Goal: Transaction & Acquisition: Purchase product/service

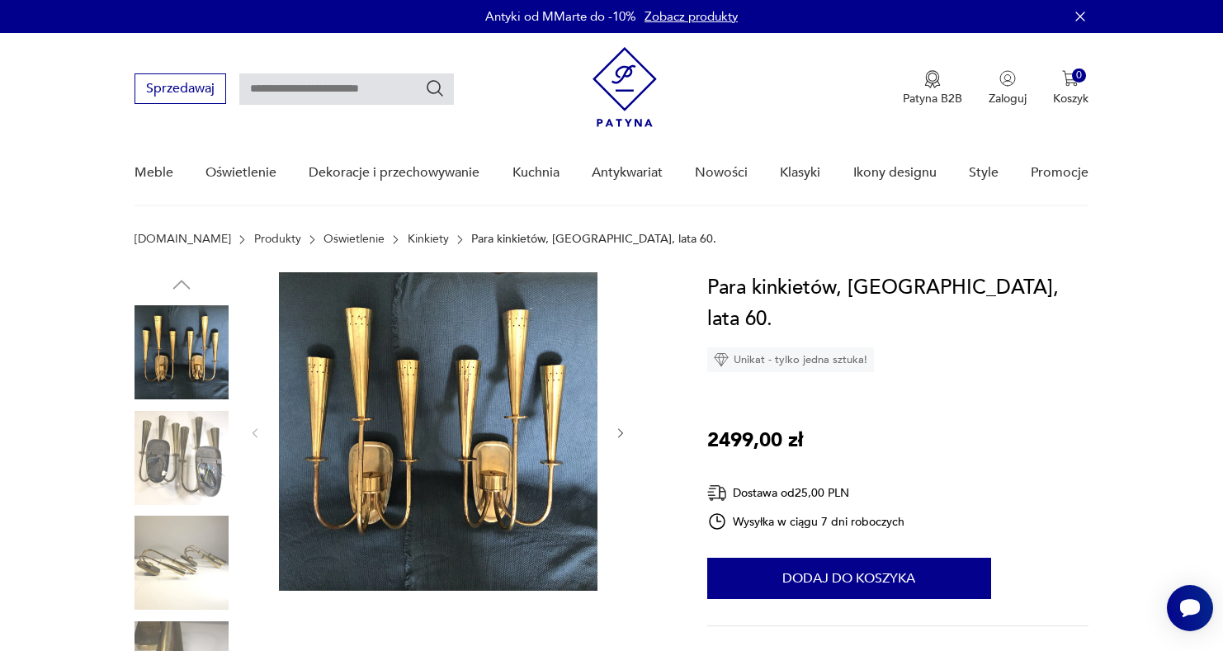
click at [186, 364] on img at bounding box center [181, 352] width 94 height 94
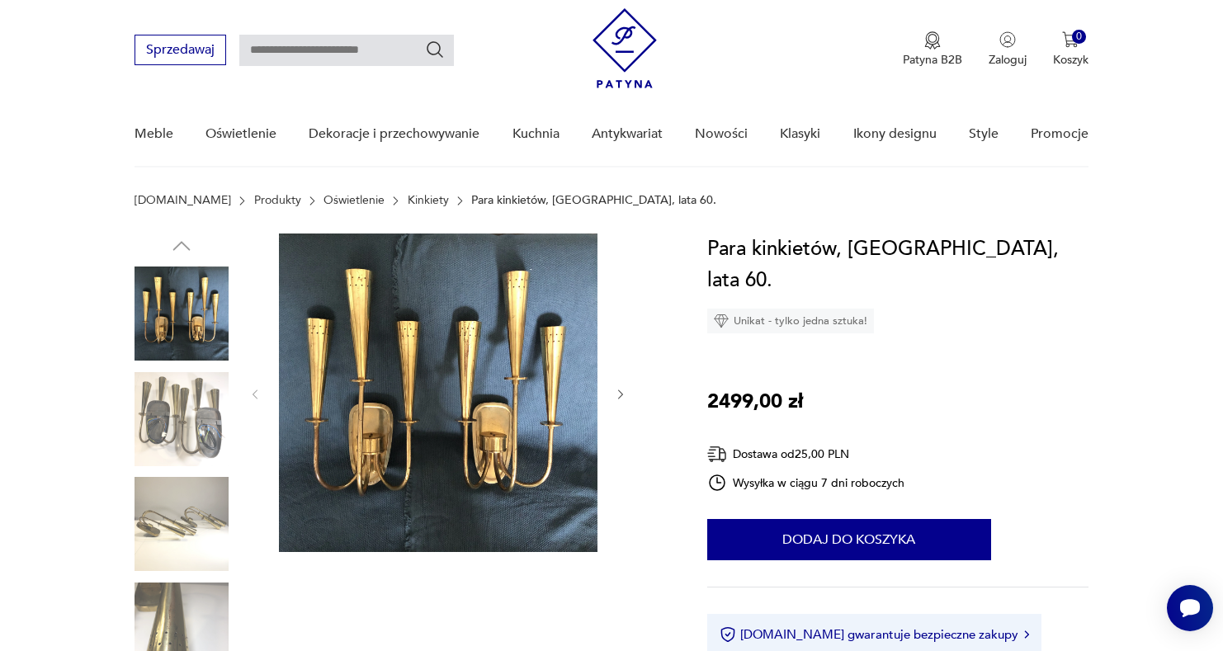
scroll to position [160, 0]
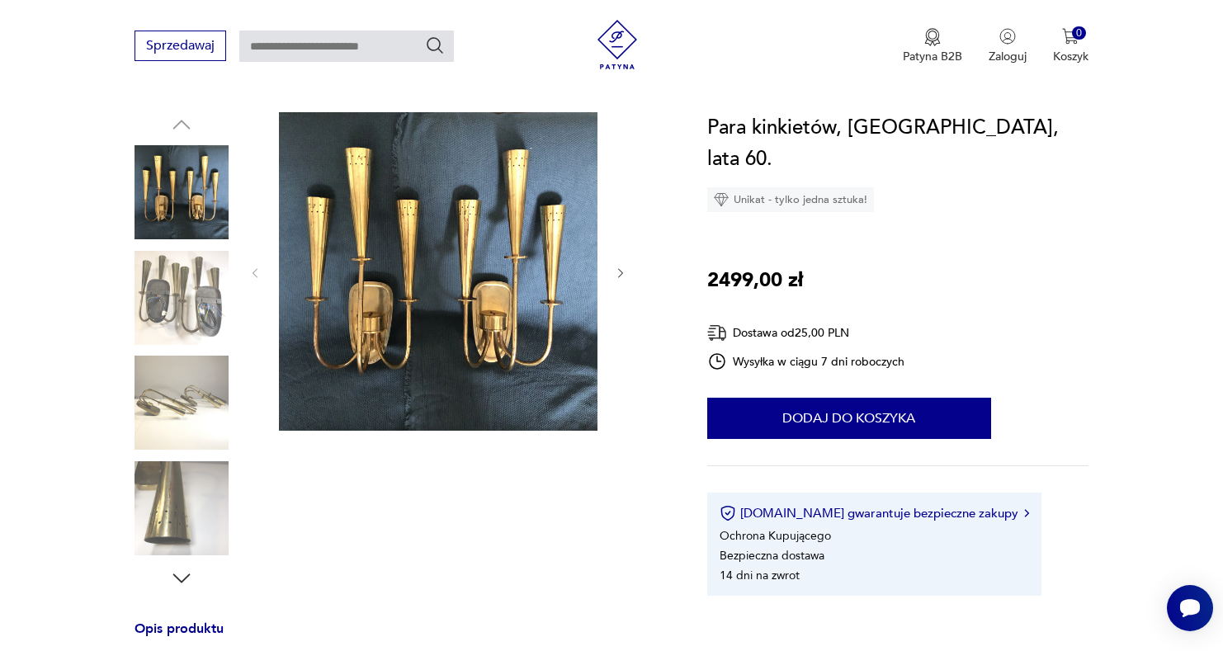
click at [170, 422] on img at bounding box center [181, 403] width 94 height 94
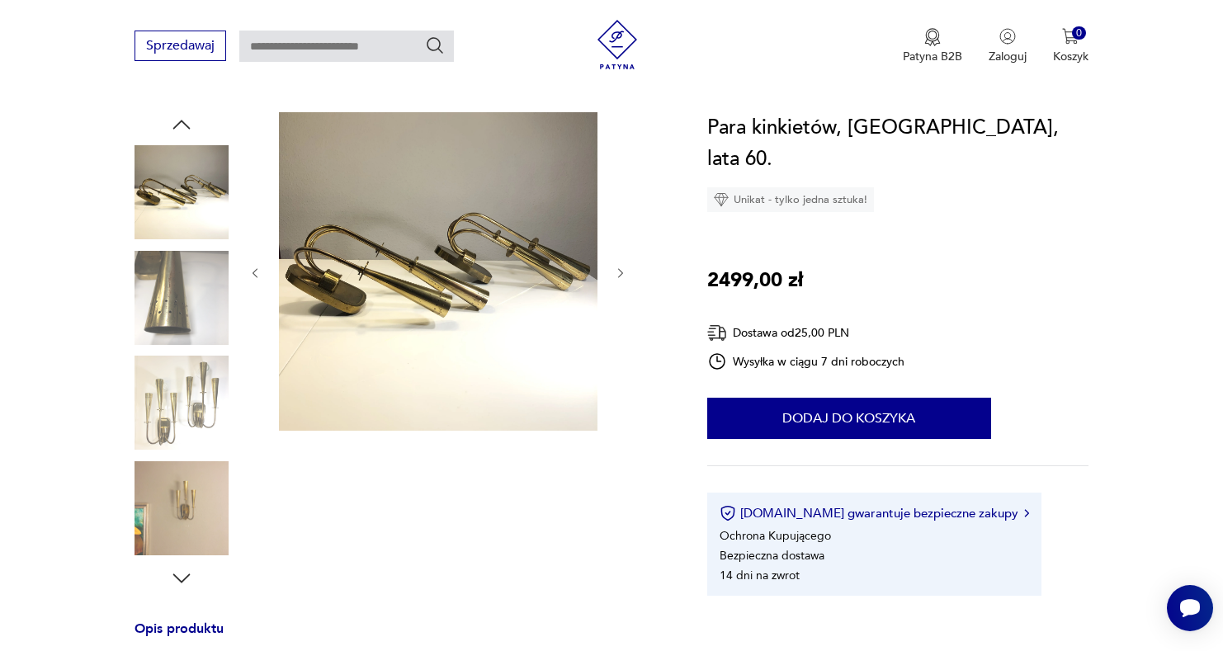
click at [196, 476] on img at bounding box center [181, 508] width 94 height 94
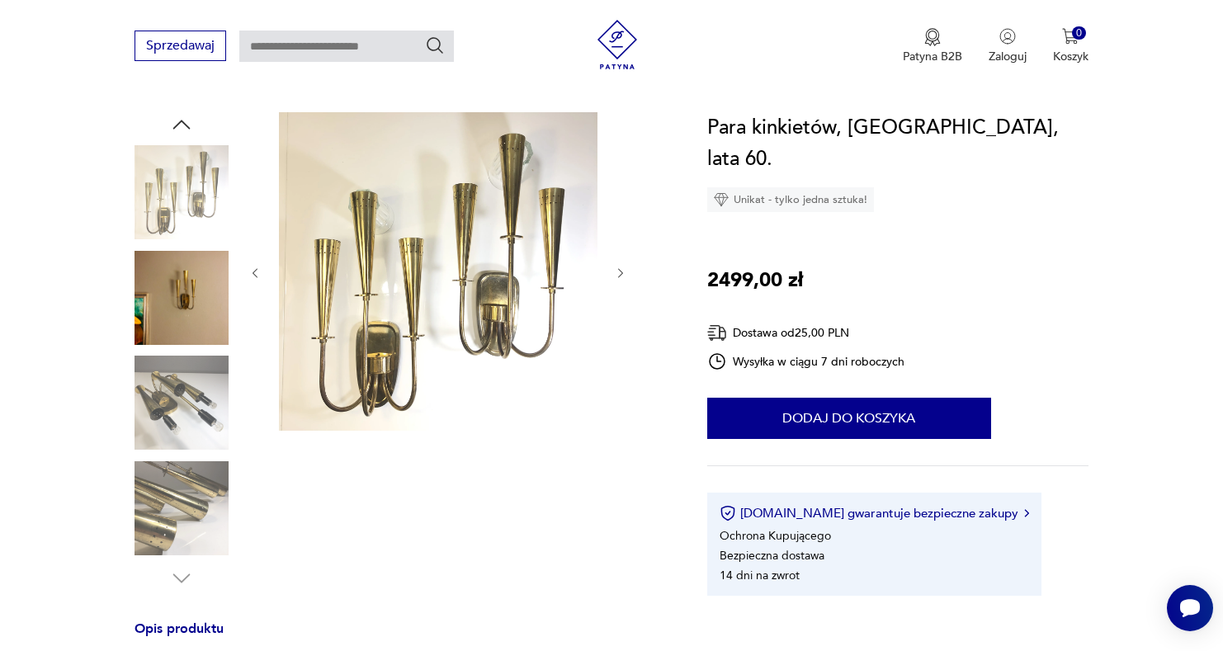
click at [196, 291] on img at bounding box center [181, 298] width 94 height 94
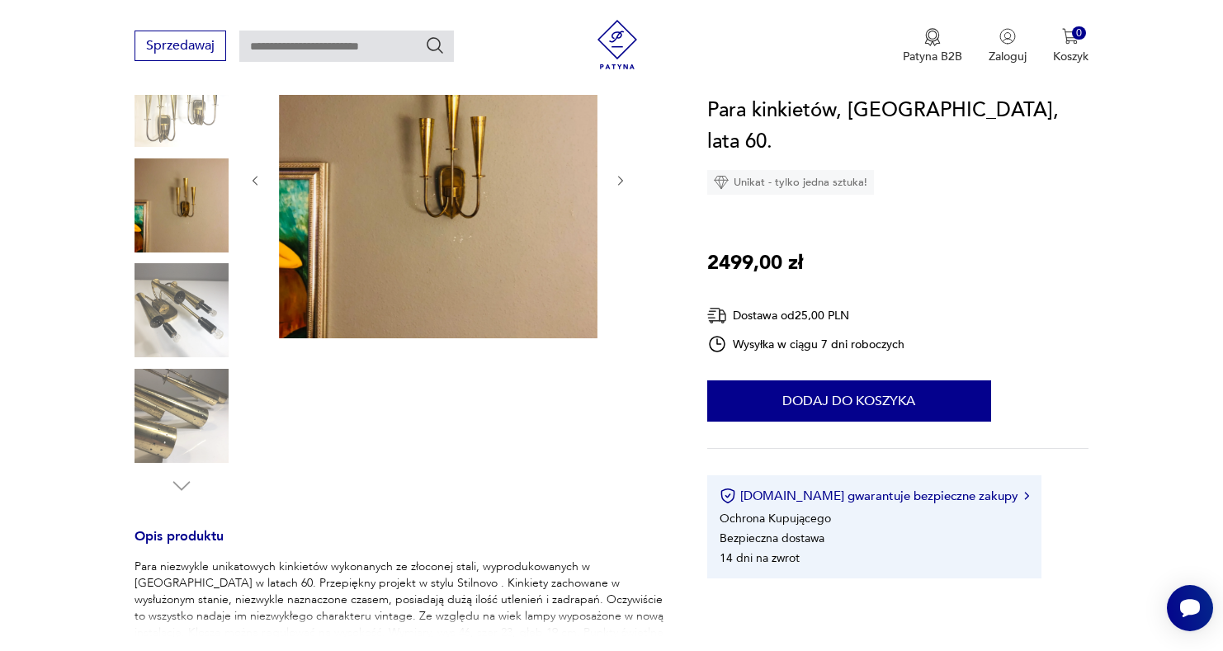
scroll to position [120, 0]
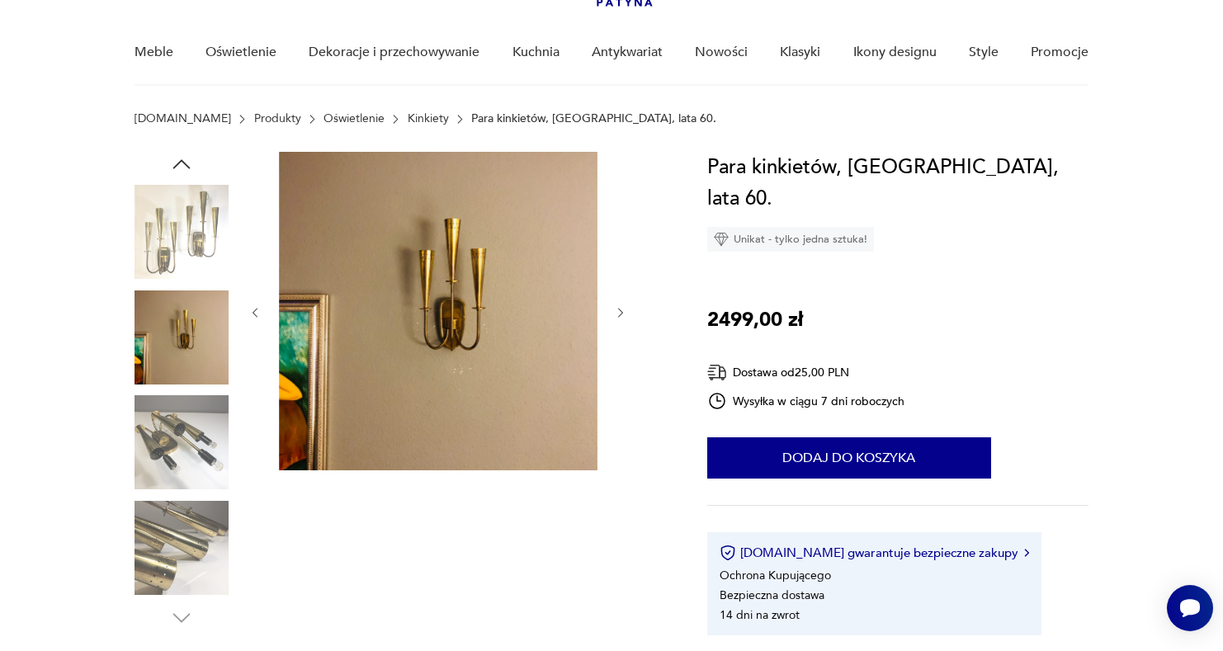
click at [186, 224] on img at bounding box center [181, 232] width 94 height 94
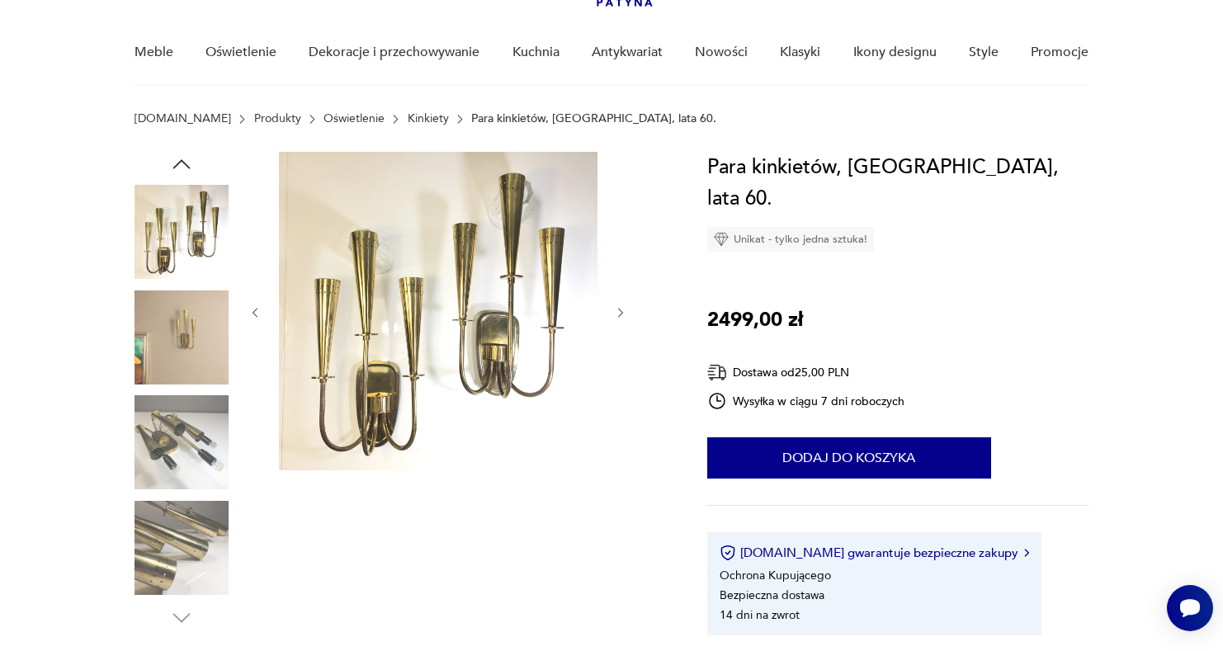
click at [196, 315] on img at bounding box center [181, 337] width 94 height 94
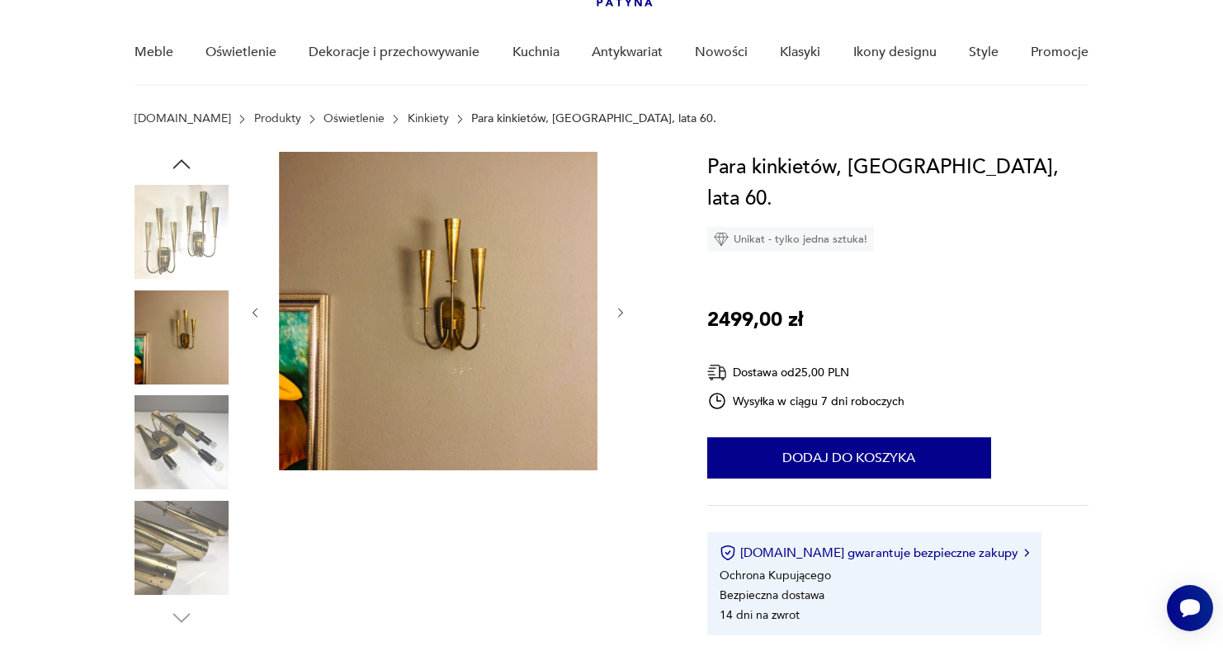
click at [197, 247] on img at bounding box center [181, 232] width 94 height 94
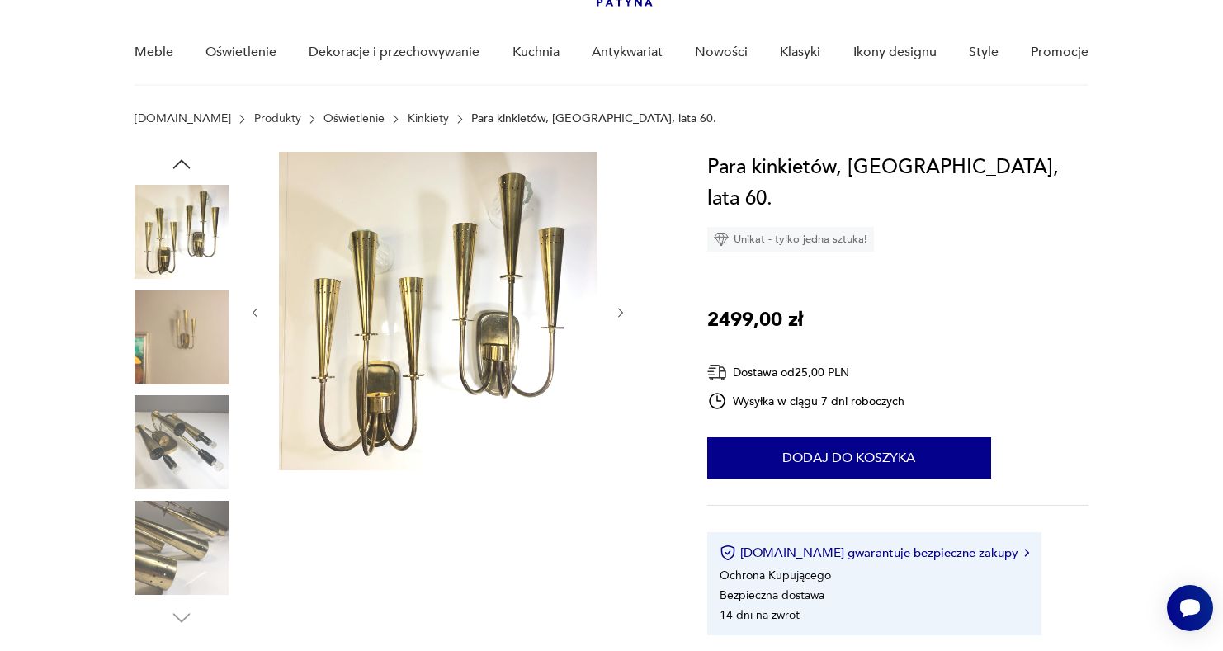
click at [189, 168] on icon "button" at bounding box center [181, 163] width 17 height 9
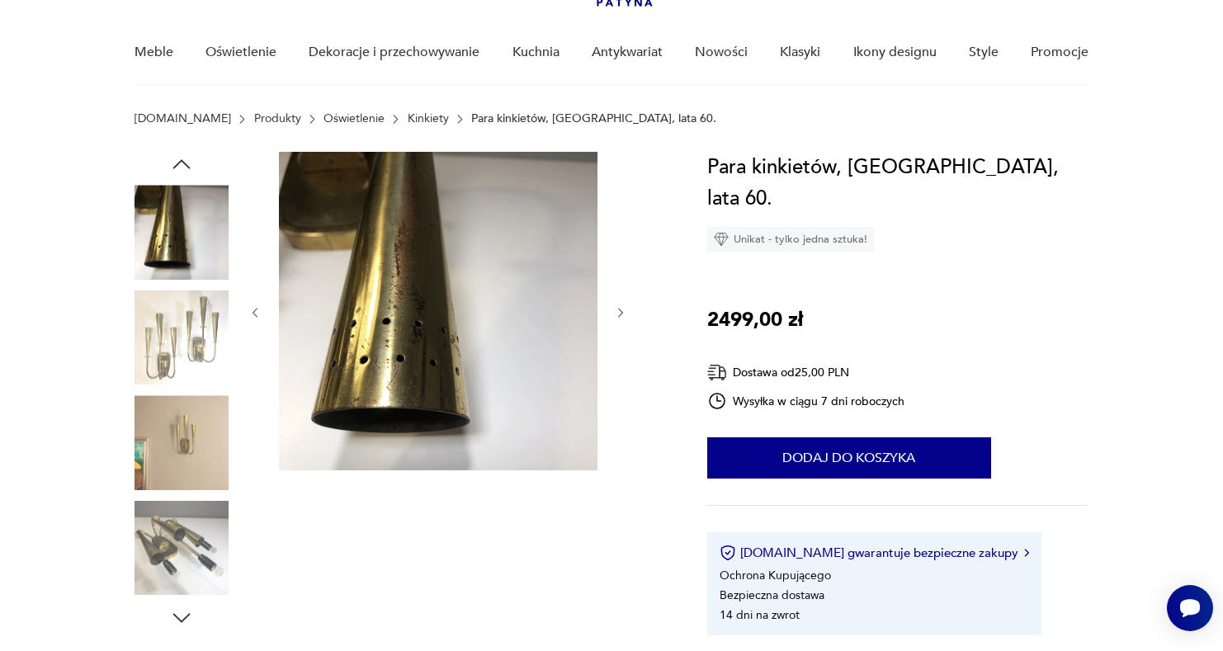
click at [189, 169] on icon "button" at bounding box center [181, 164] width 25 height 25
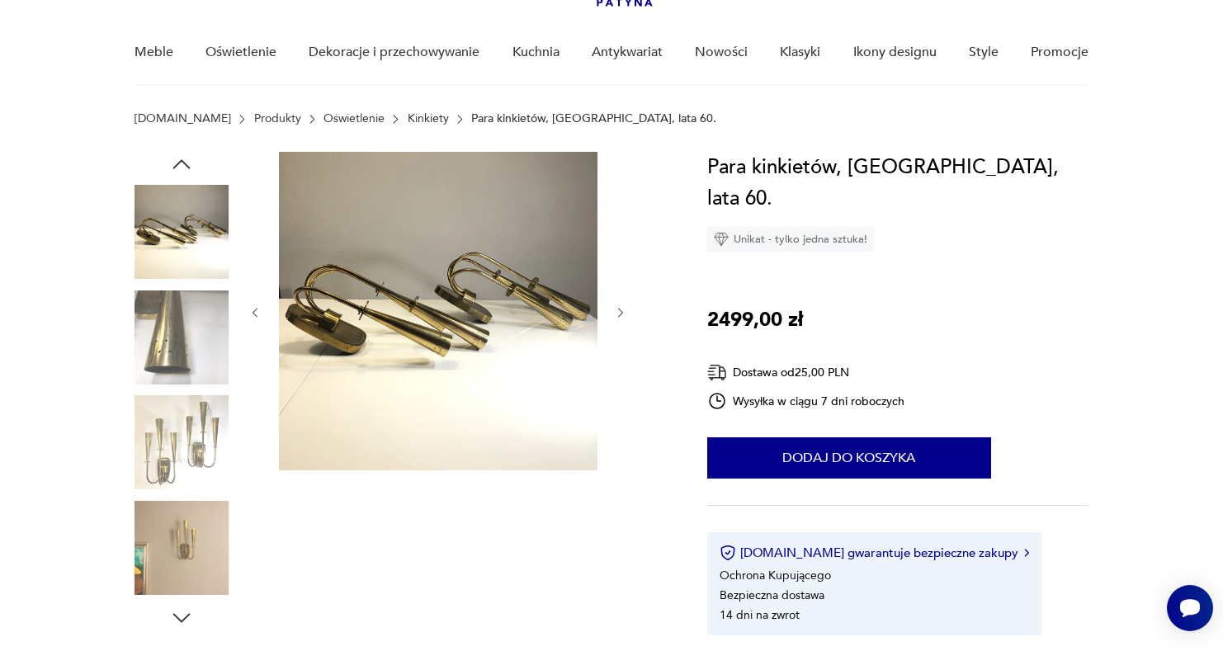
click at [189, 169] on icon "button" at bounding box center [181, 164] width 25 height 25
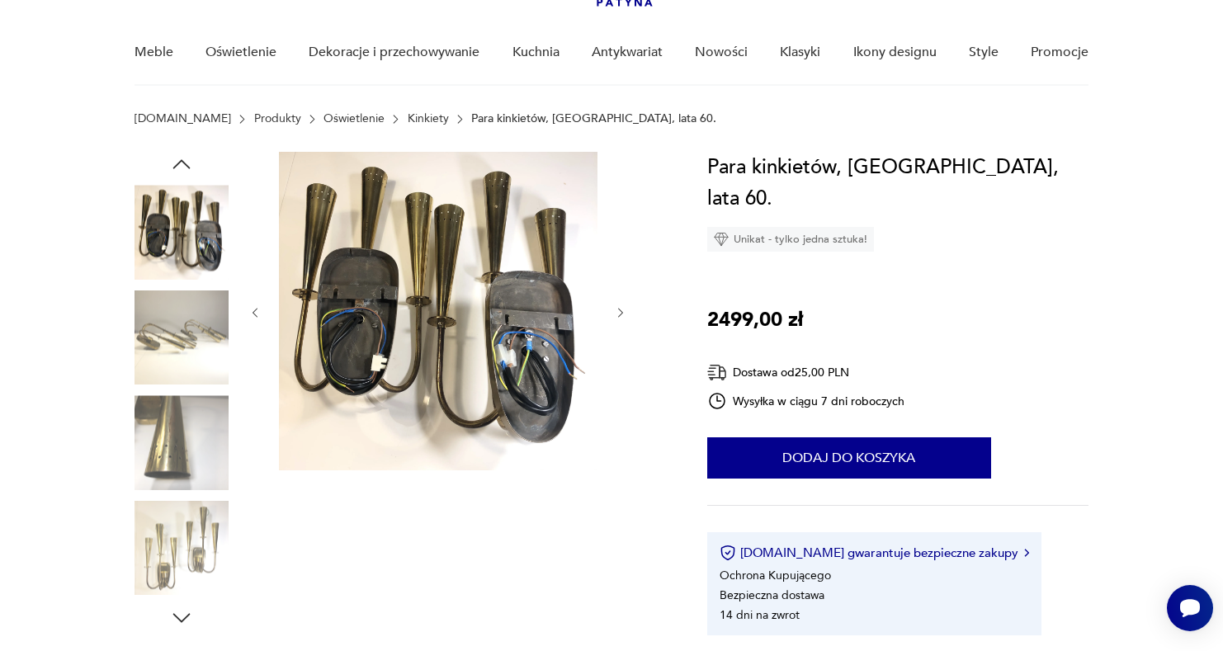
click at [189, 169] on icon "button" at bounding box center [181, 164] width 25 height 25
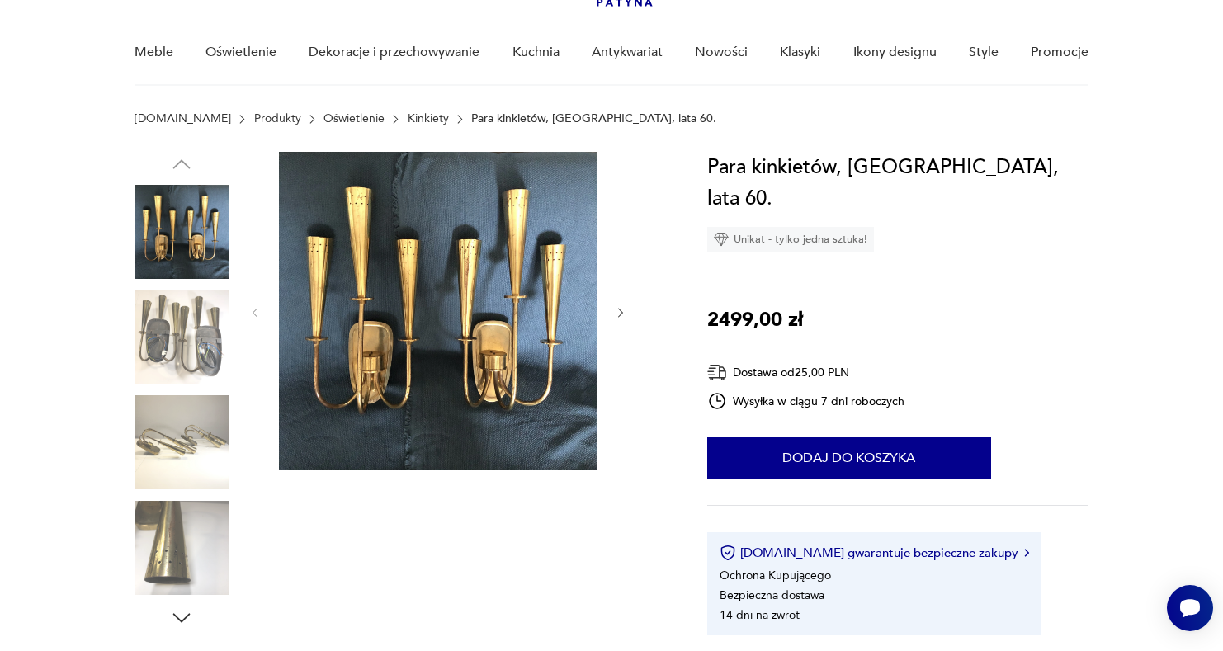
scroll to position [271, 0]
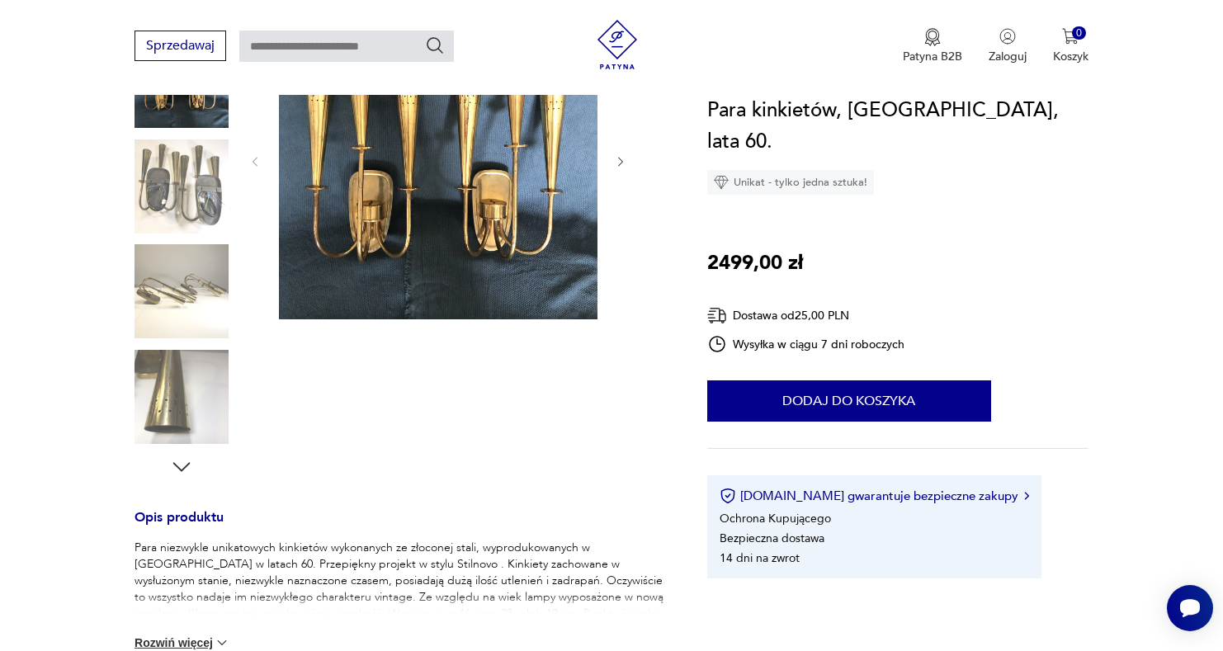
click at [177, 464] on icon "button" at bounding box center [181, 467] width 25 height 25
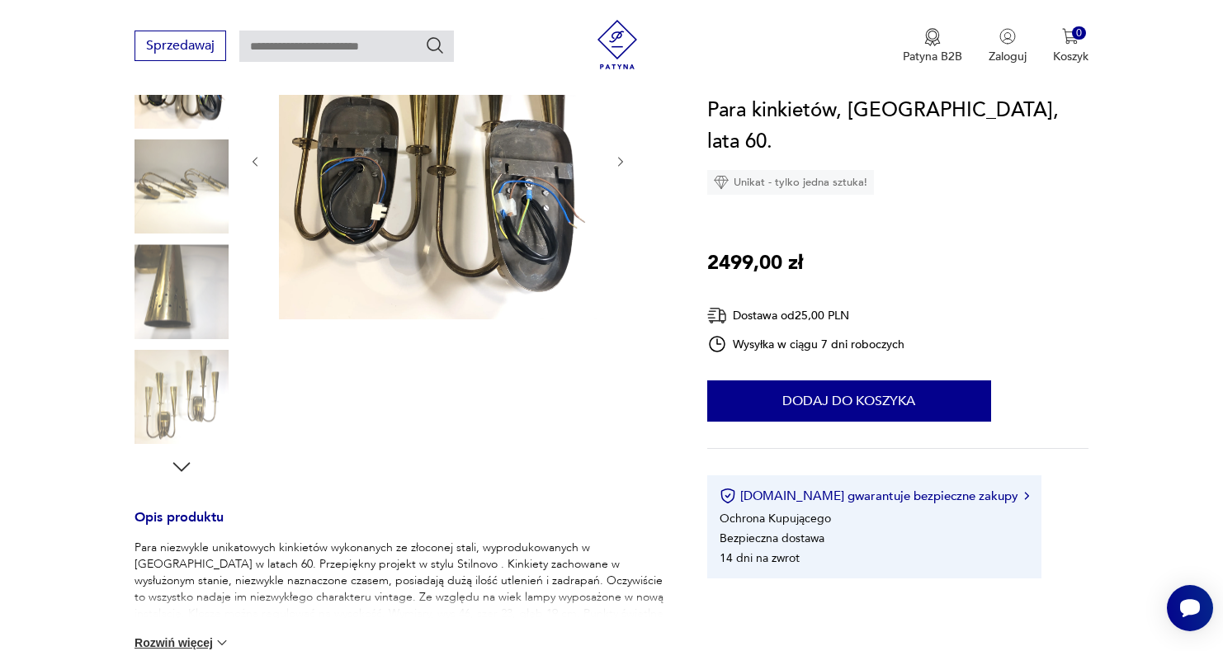
click at [177, 464] on icon "button" at bounding box center [181, 467] width 25 height 25
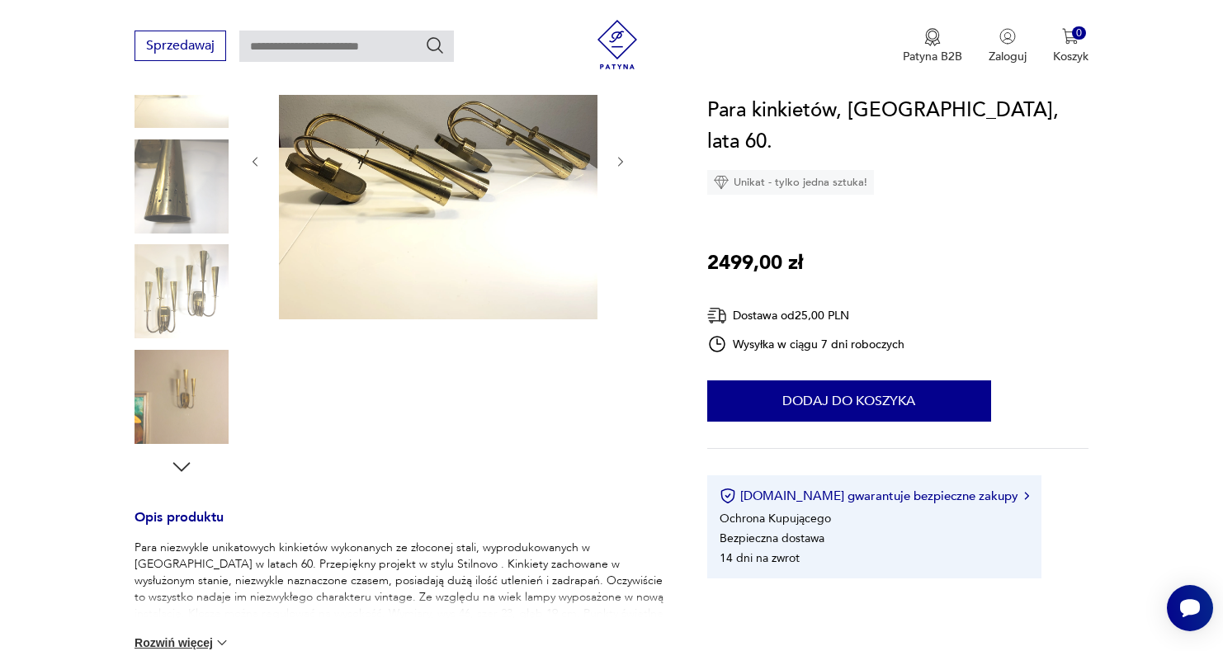
click at [177, 464] on icon "button" at bounding box center [181, 467] width 25 height 25
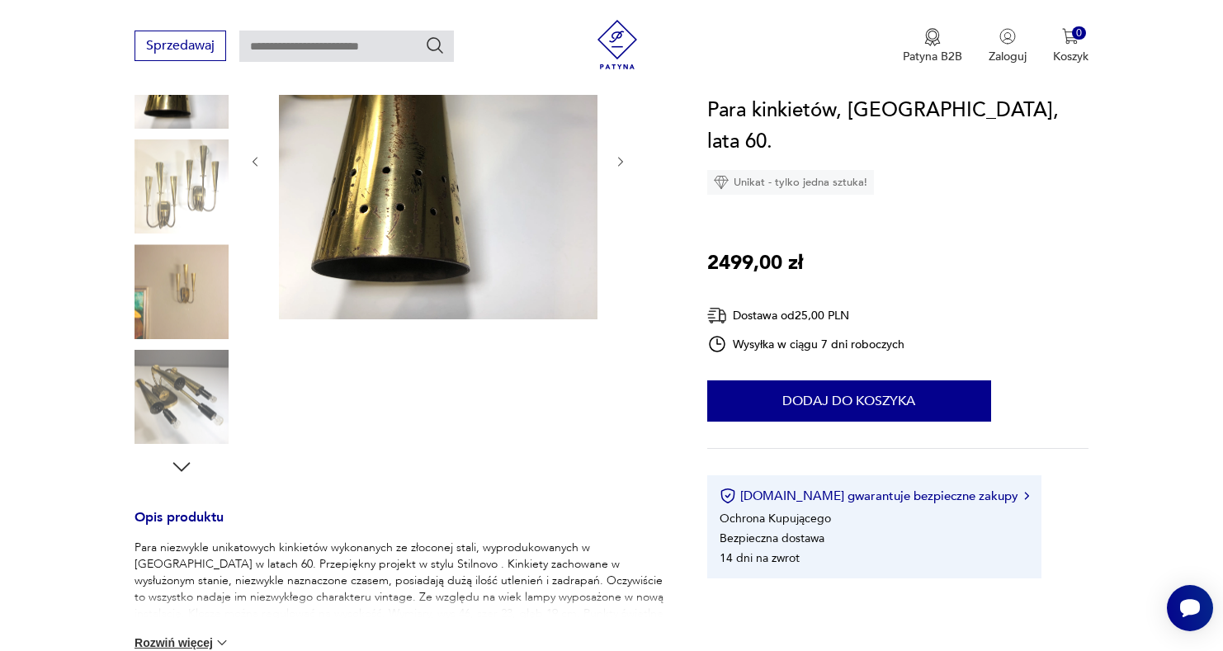
click at [177, 464] on icon "button" at bounding box center [181, 467] width 25 height 25
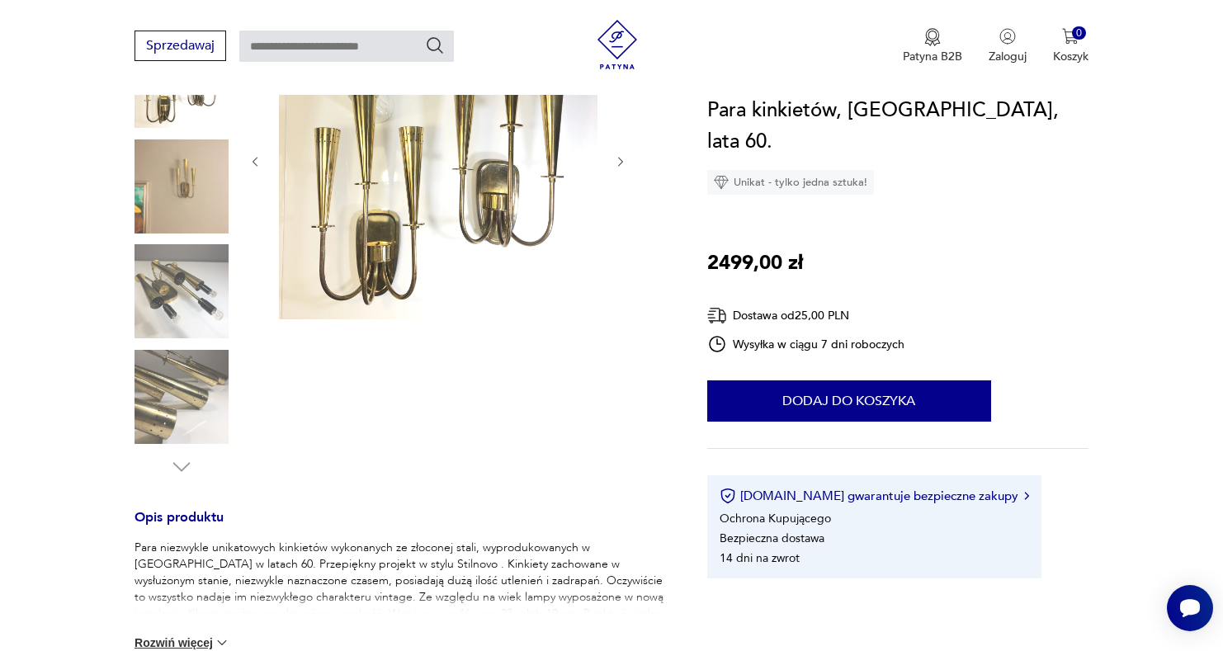
click at [202, 296] on img at bounding box center [181, 291] width 94 height 94
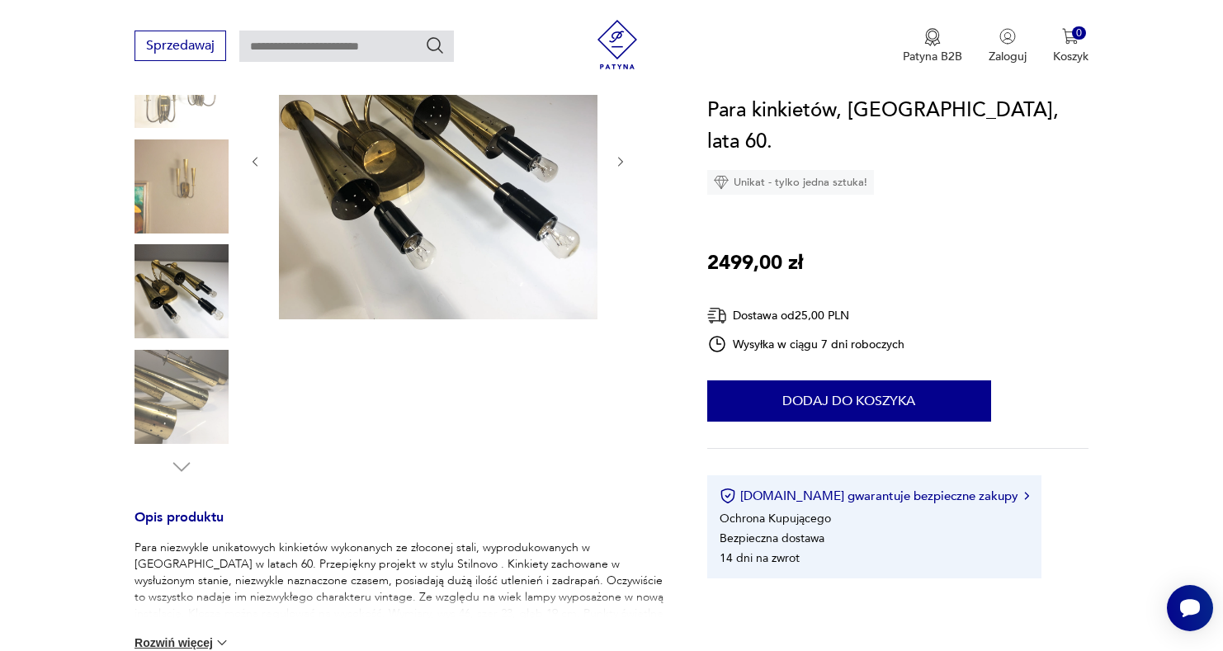
scroll to position [116, 0]
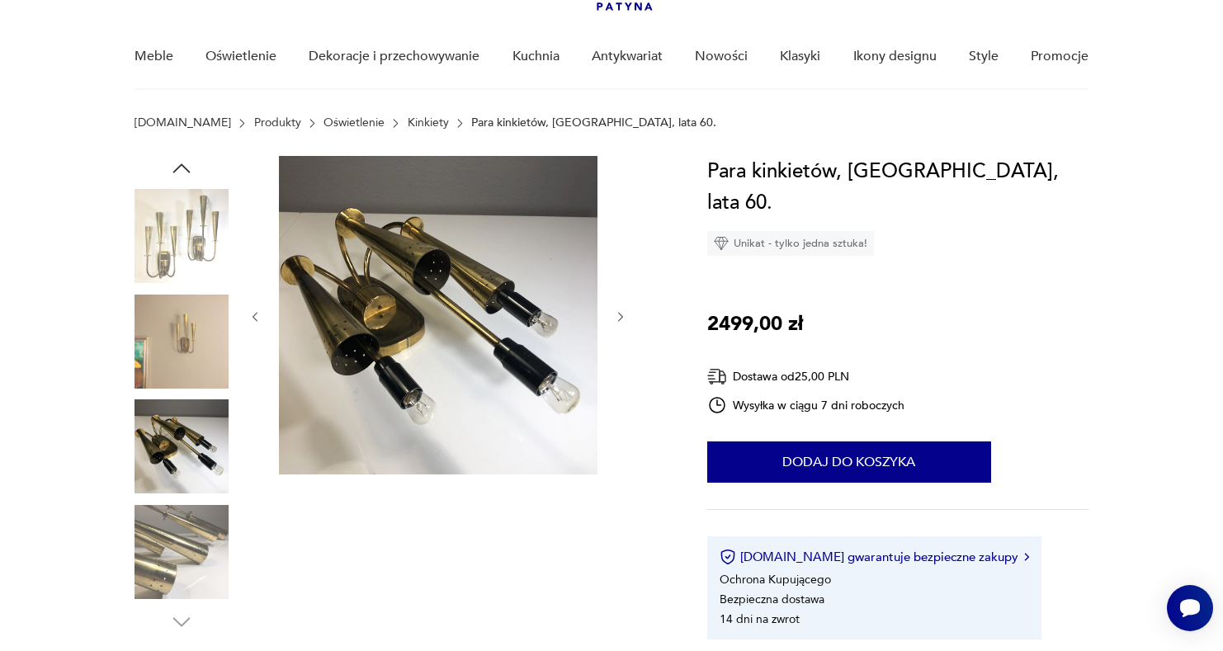
click at [186, 564] on img at bounding box center [181, 552] width 94 height 94
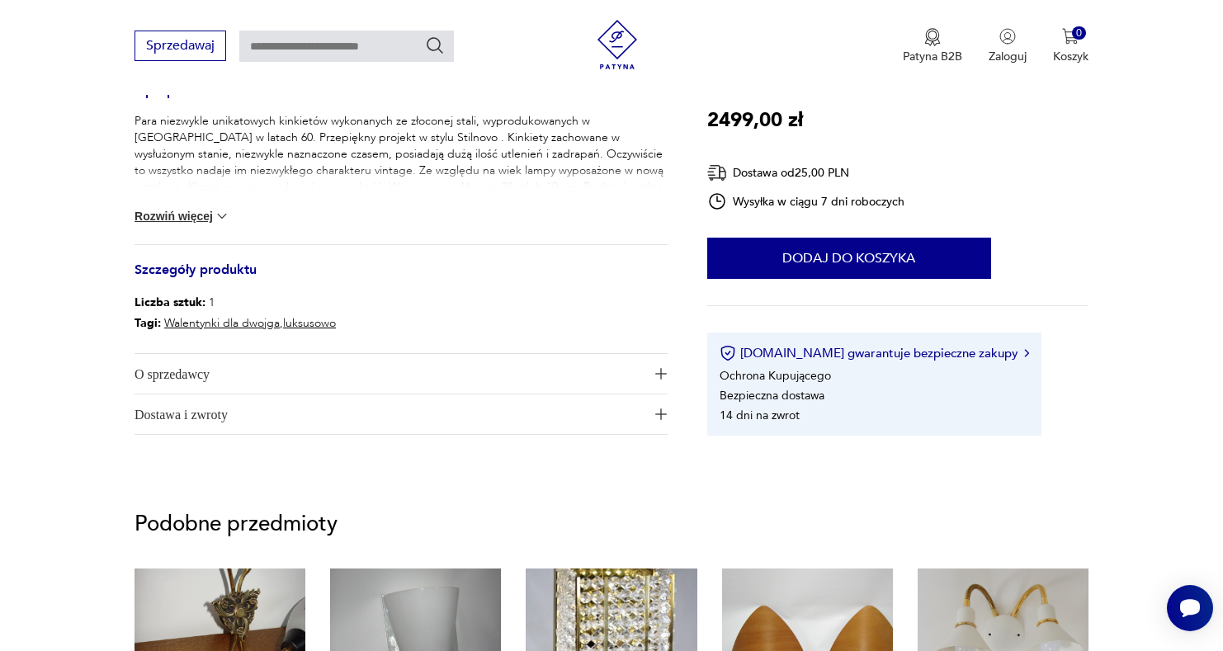
scroll to position [122, 0]
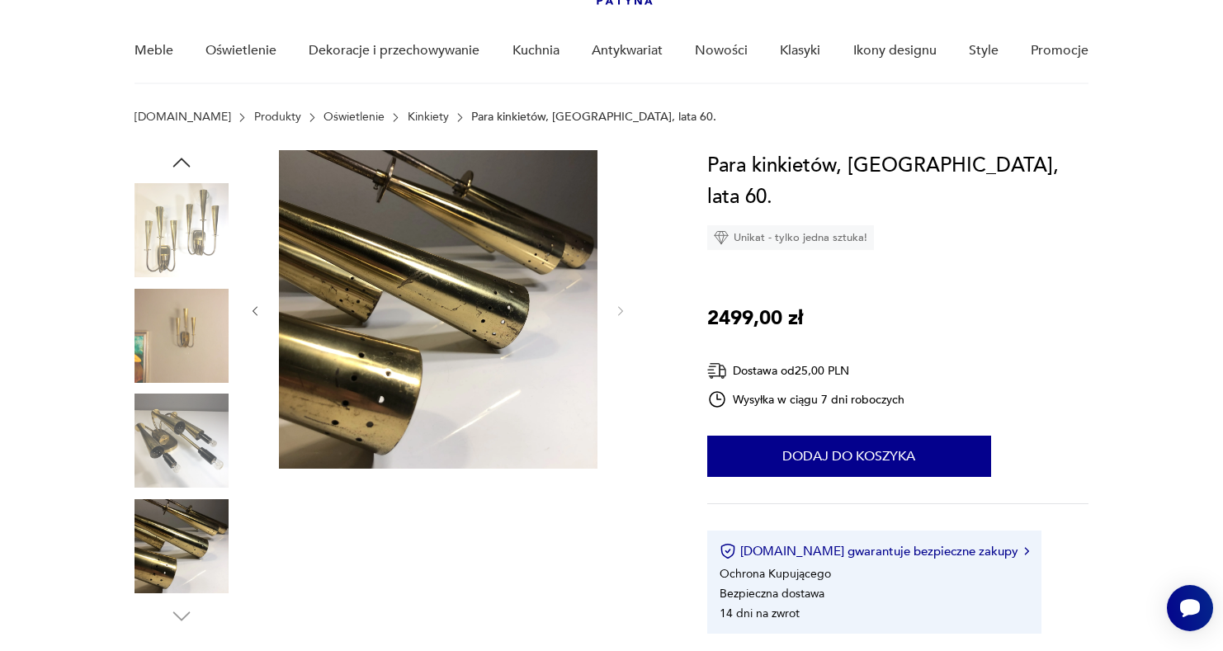
click at [165, 229] on img at bounding box center [181, 230] width 94 height 94
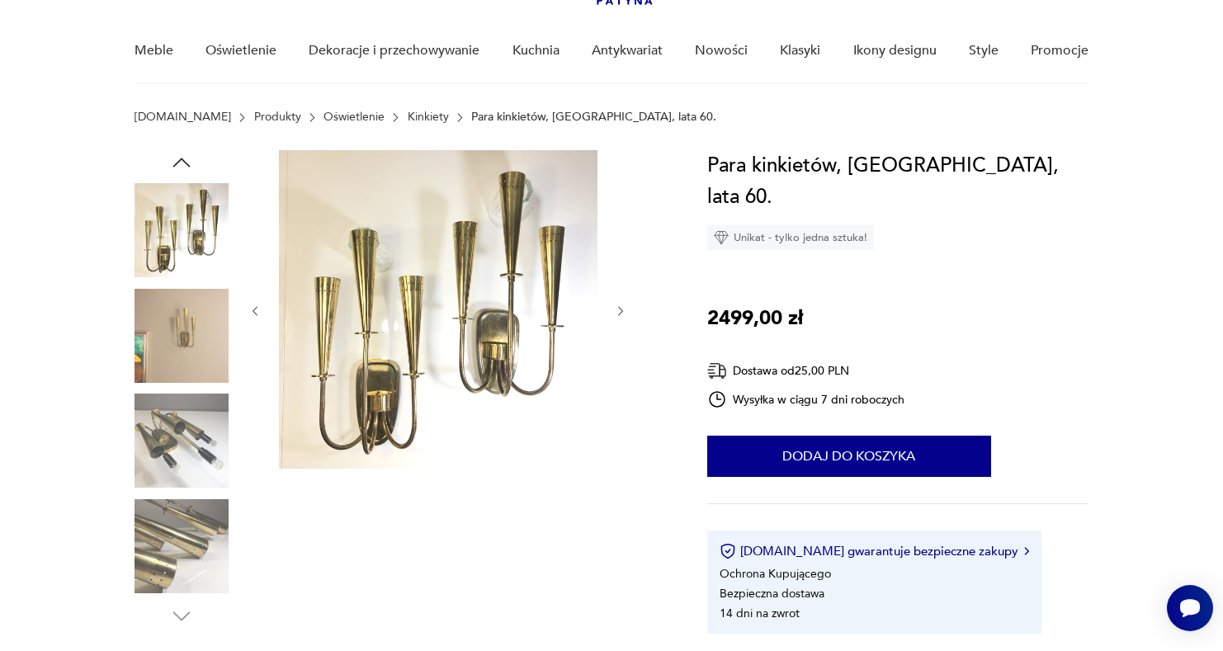
click at [1083, 354] on div "Para kinkietów, [GEOGRAPHIC_DATA], lata 60. Unikat - tylko jedna sztuka! 2499,0…" at bounding box center [897, 391] width 381 height 483
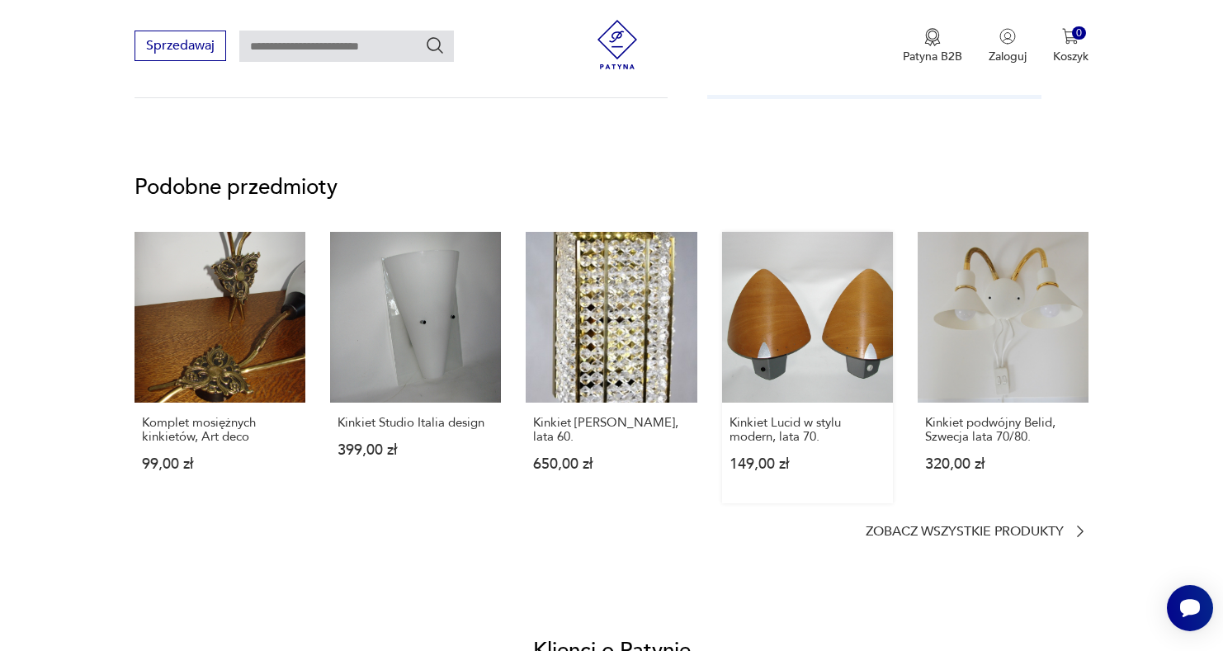
scroll to position [1066, 0]
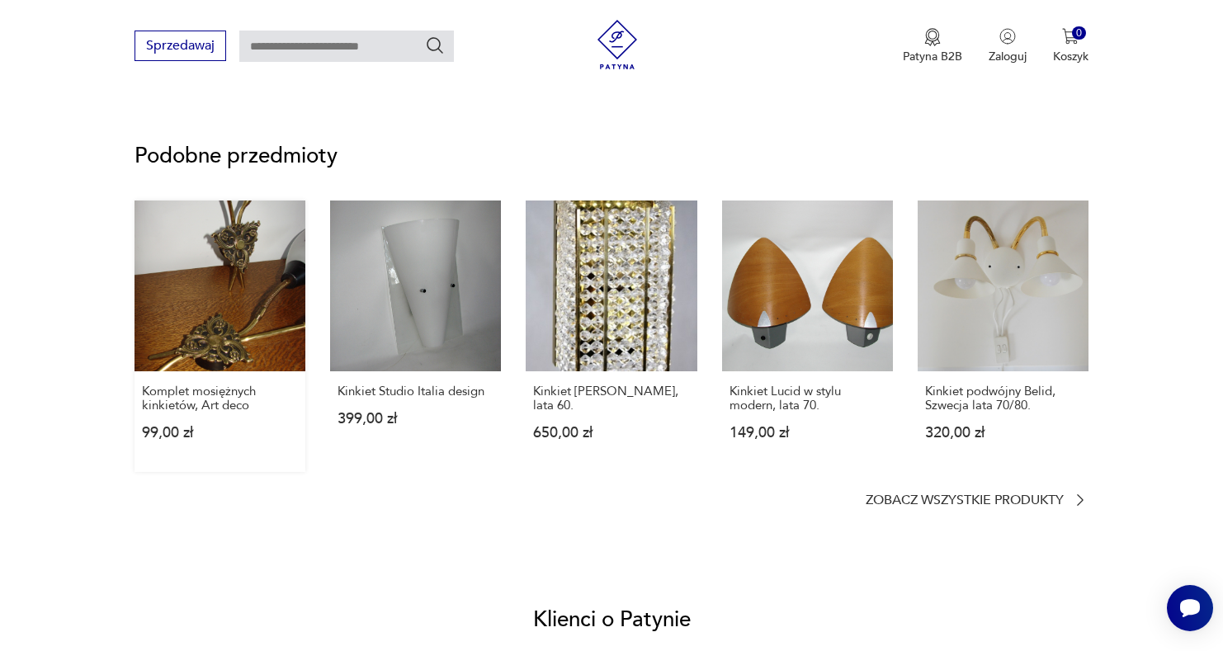
click at [264, 297] on link "Komplet mosiężnych kinkietów, Art deco 99,00 zł" at bounding box center [219, 335] width 171 height 271
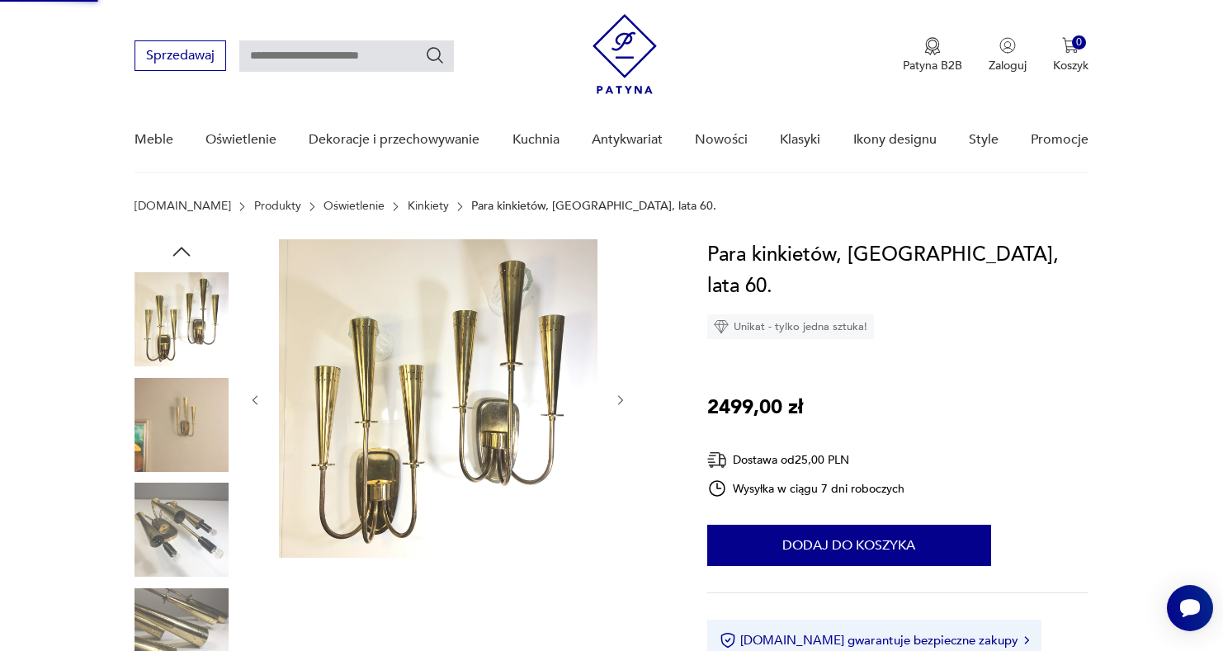
scroll to position [0, 0]
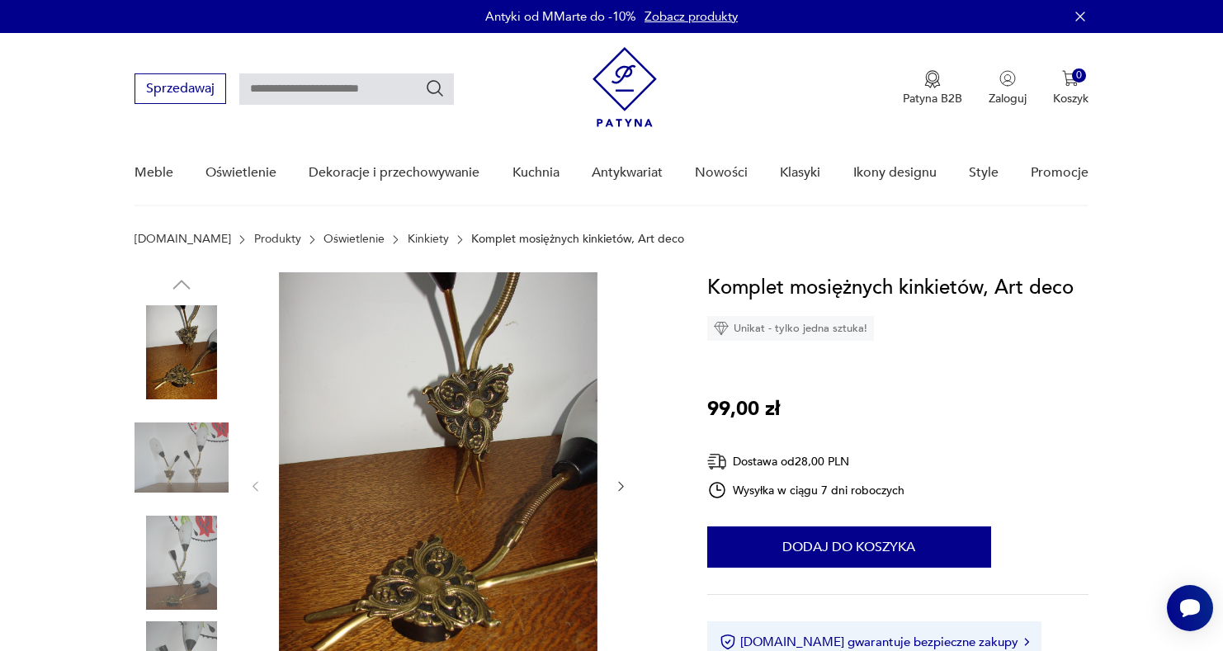
scroll to position [3, 0]
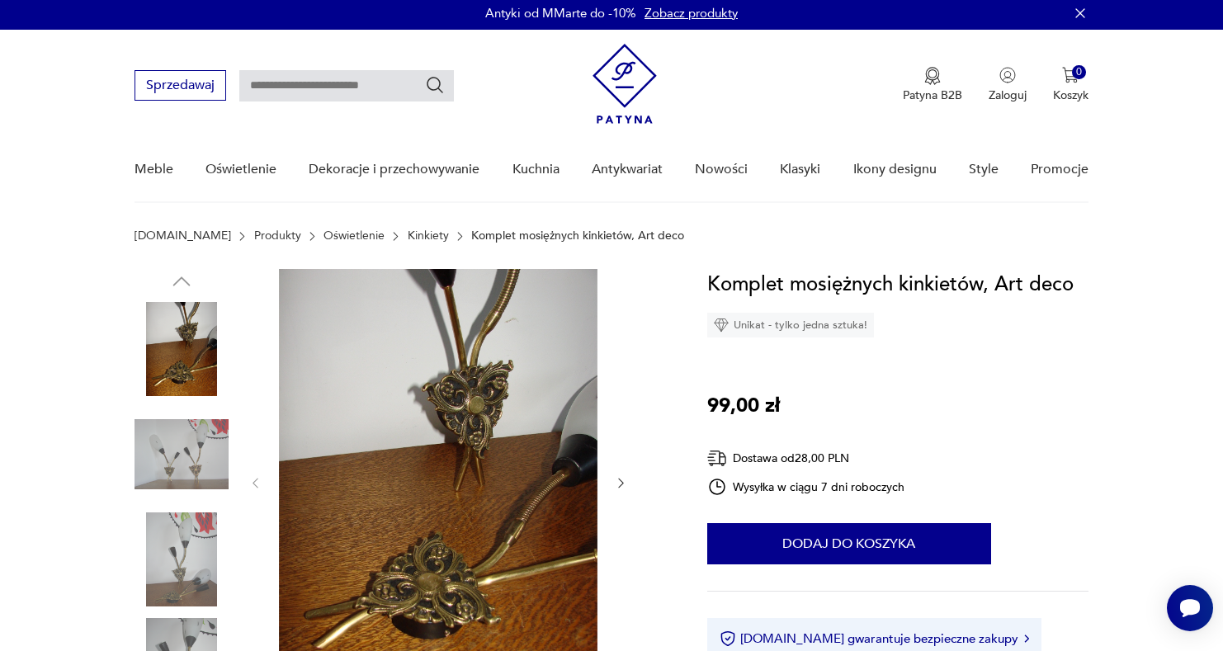
click at [166, 487] on img at bounding box center [181, 455] width 94 height 94
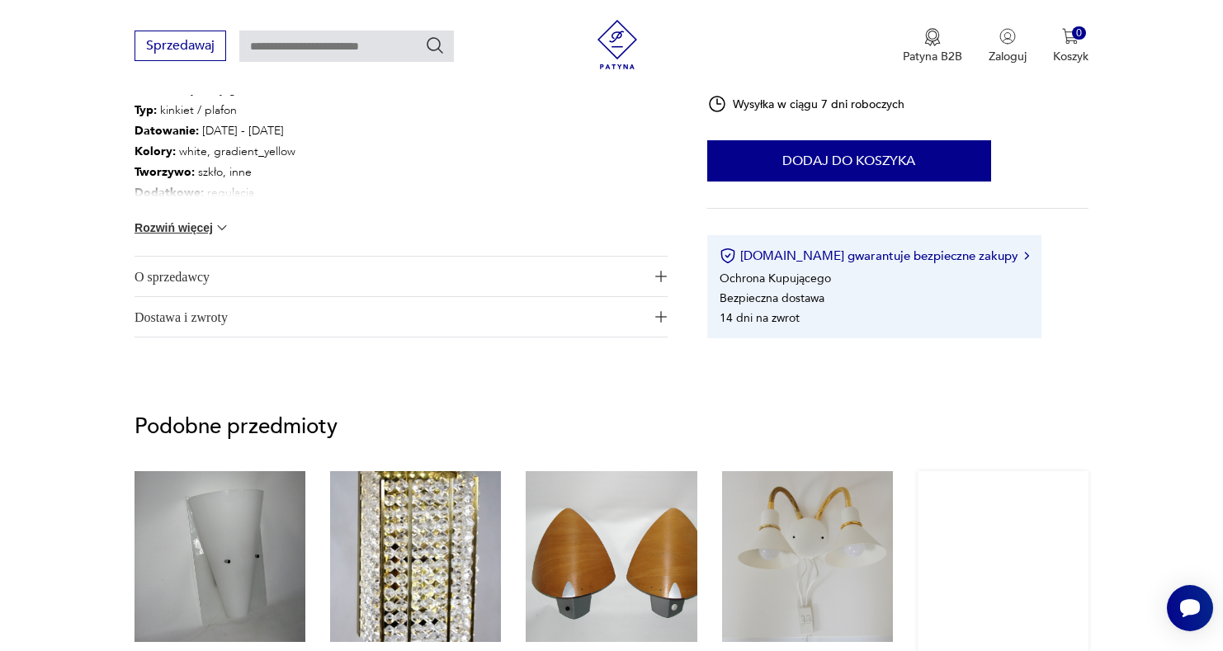
scroll to position [1316, 0]
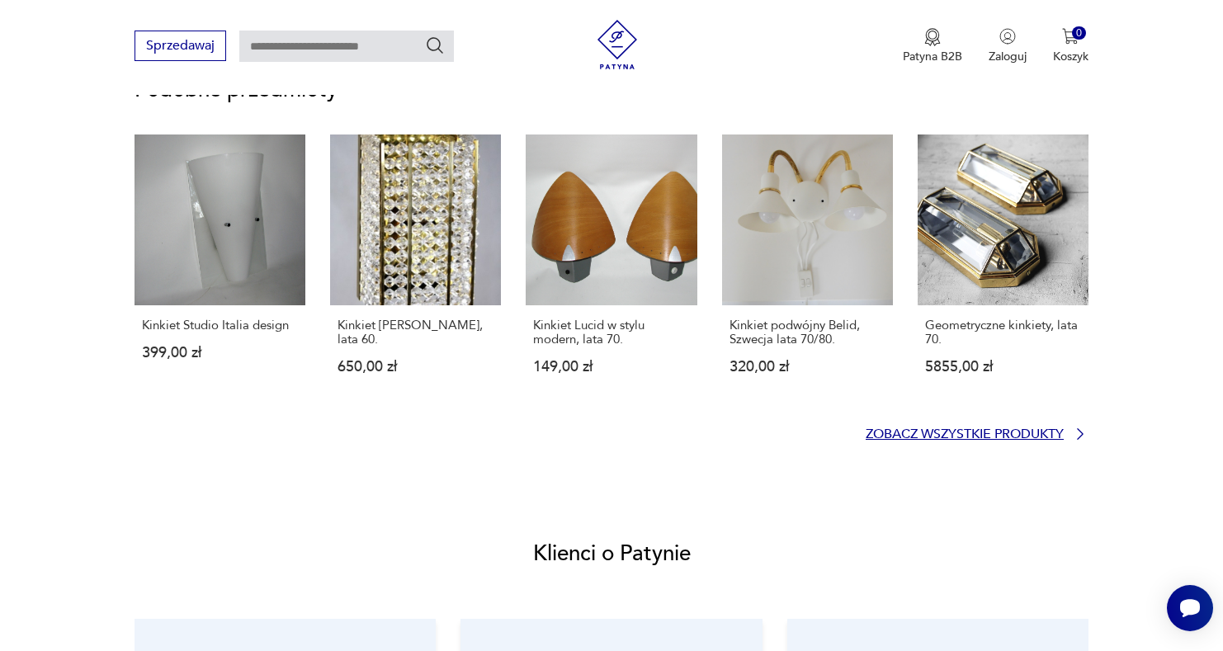
click at [1007, 429] on p "Zobacz wszystkie produkty" at bounding box center [964, 434] width 198 height 11
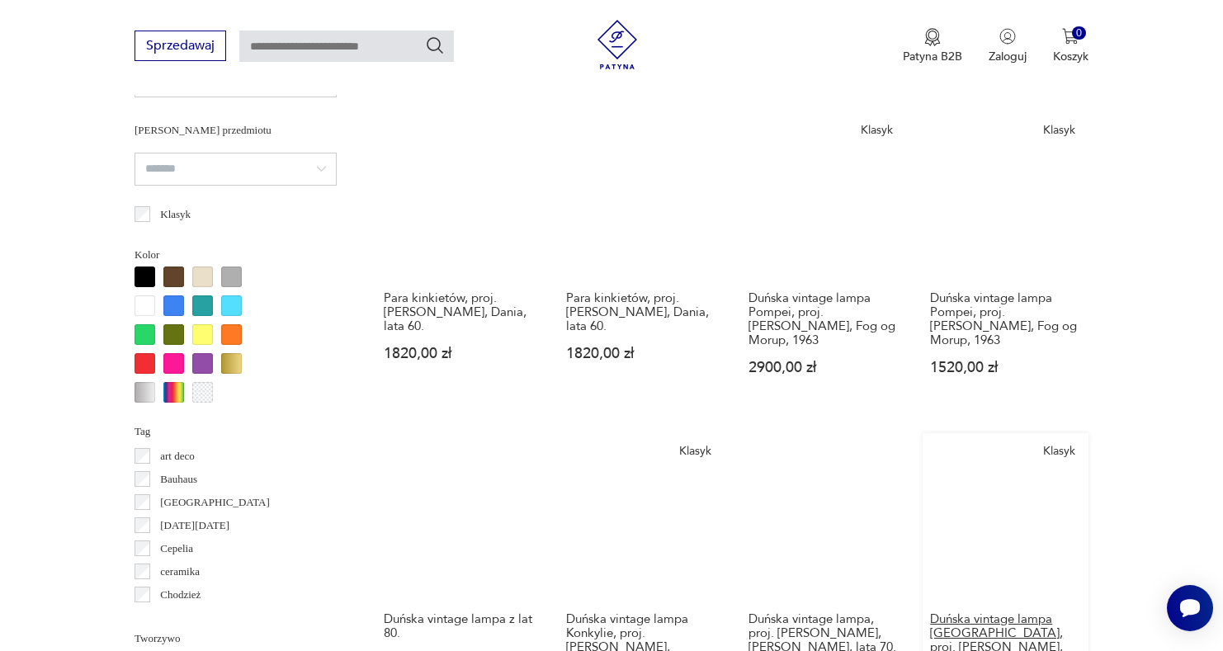
scroll to position [1555, 0]
